Goal: Transaction & Acquisition: Purchase product/service

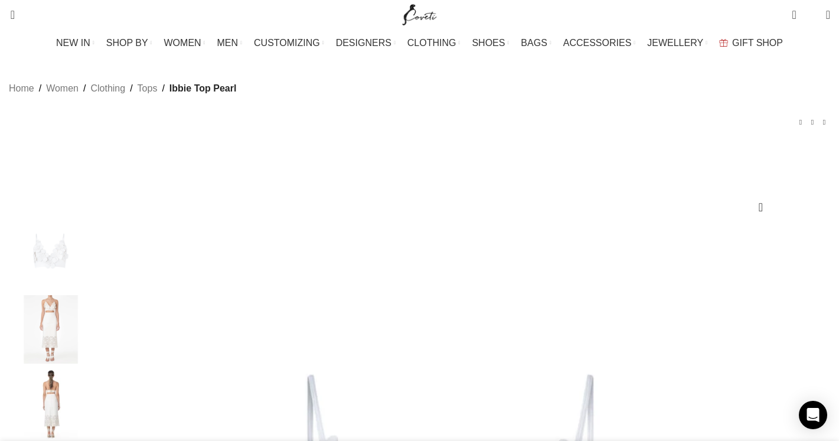
drag, startPoint x: 542, startPoint y: 216, endPoint x: 698, endPoint y: 223, distance: 156.6
copy h1 "Ibbie Top Pearl"
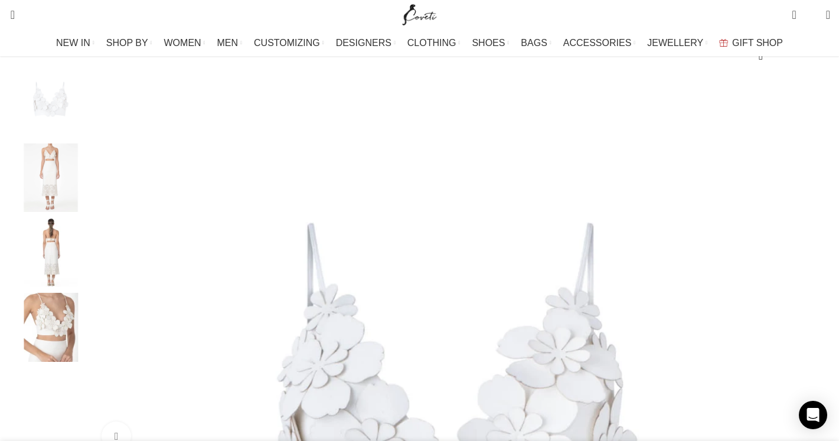
scroll to position [158, 0]
